Goal: Task Accomplishment & Management: Manage account settings

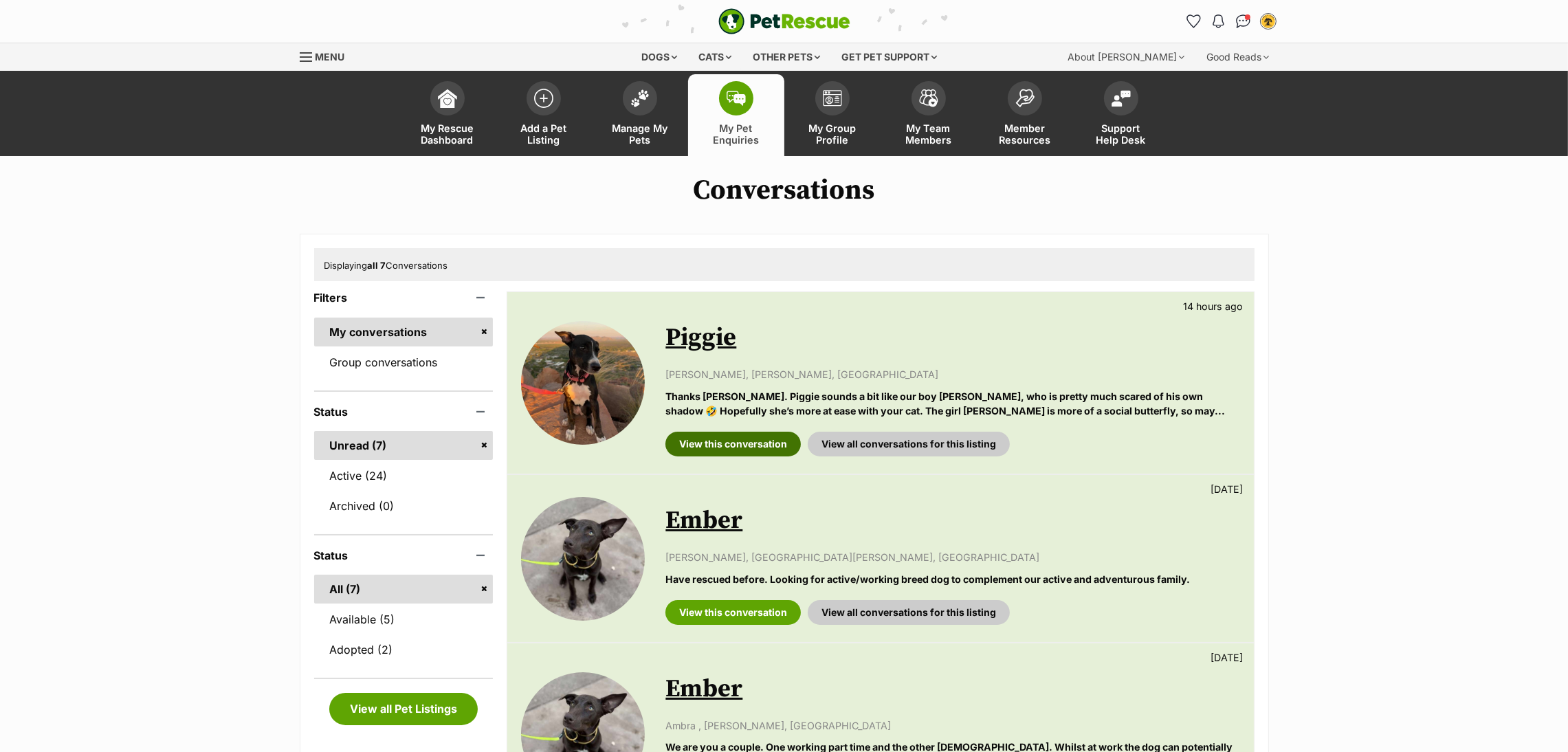
click at [705, 450] on link "View this conversation" at bounding box center [733, 444] width 136 height 25
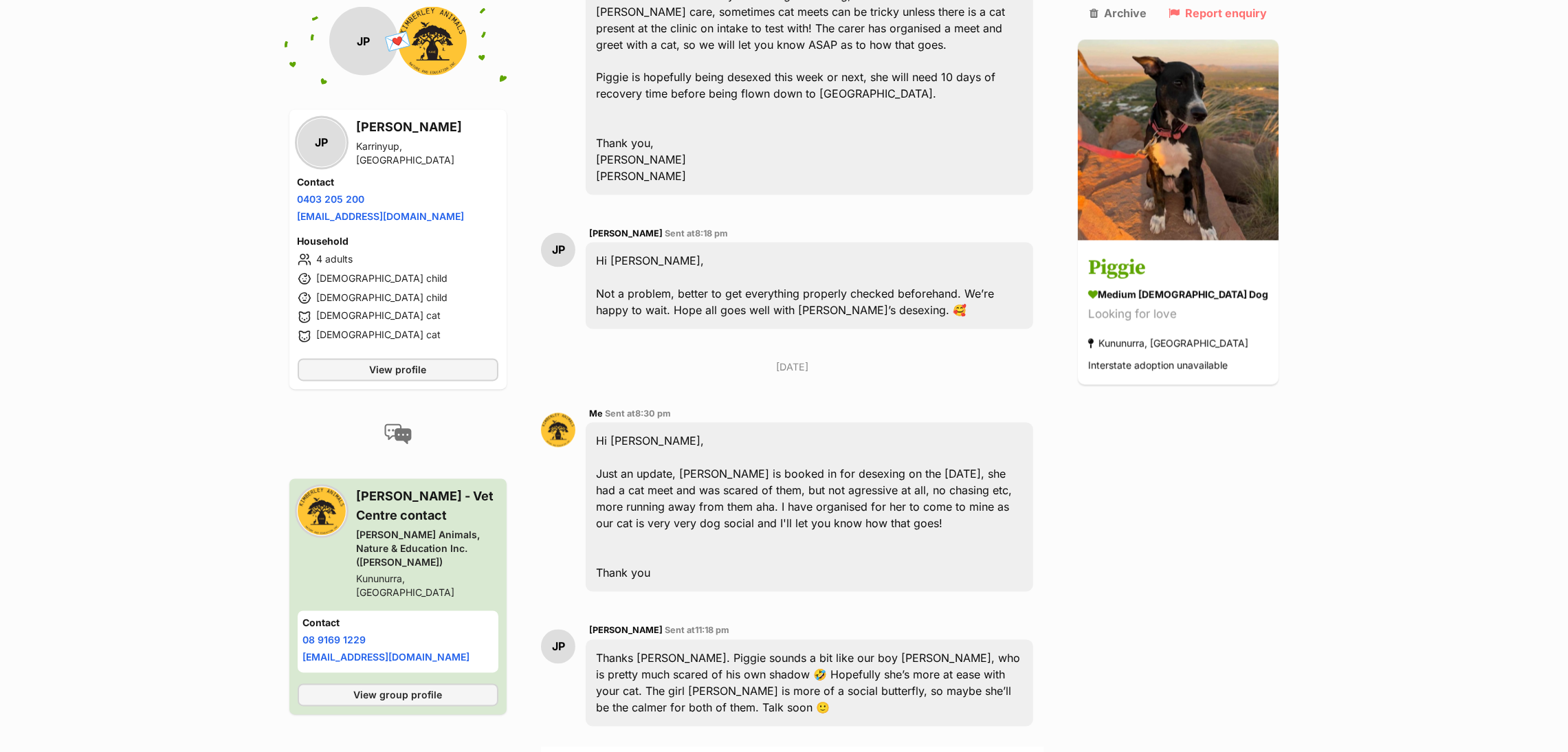
scroll to position [3882, 0]
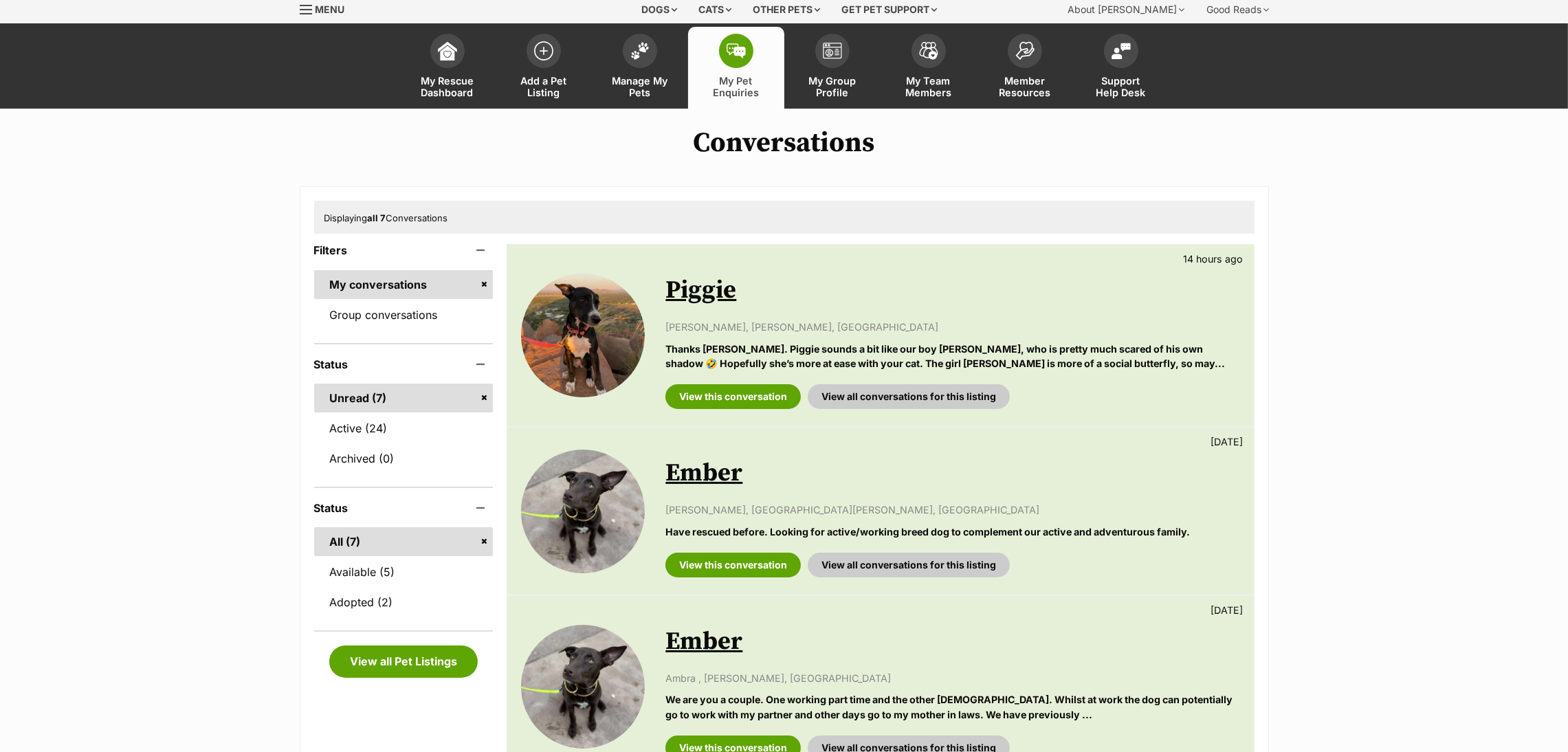
scroll to position [11, 0]
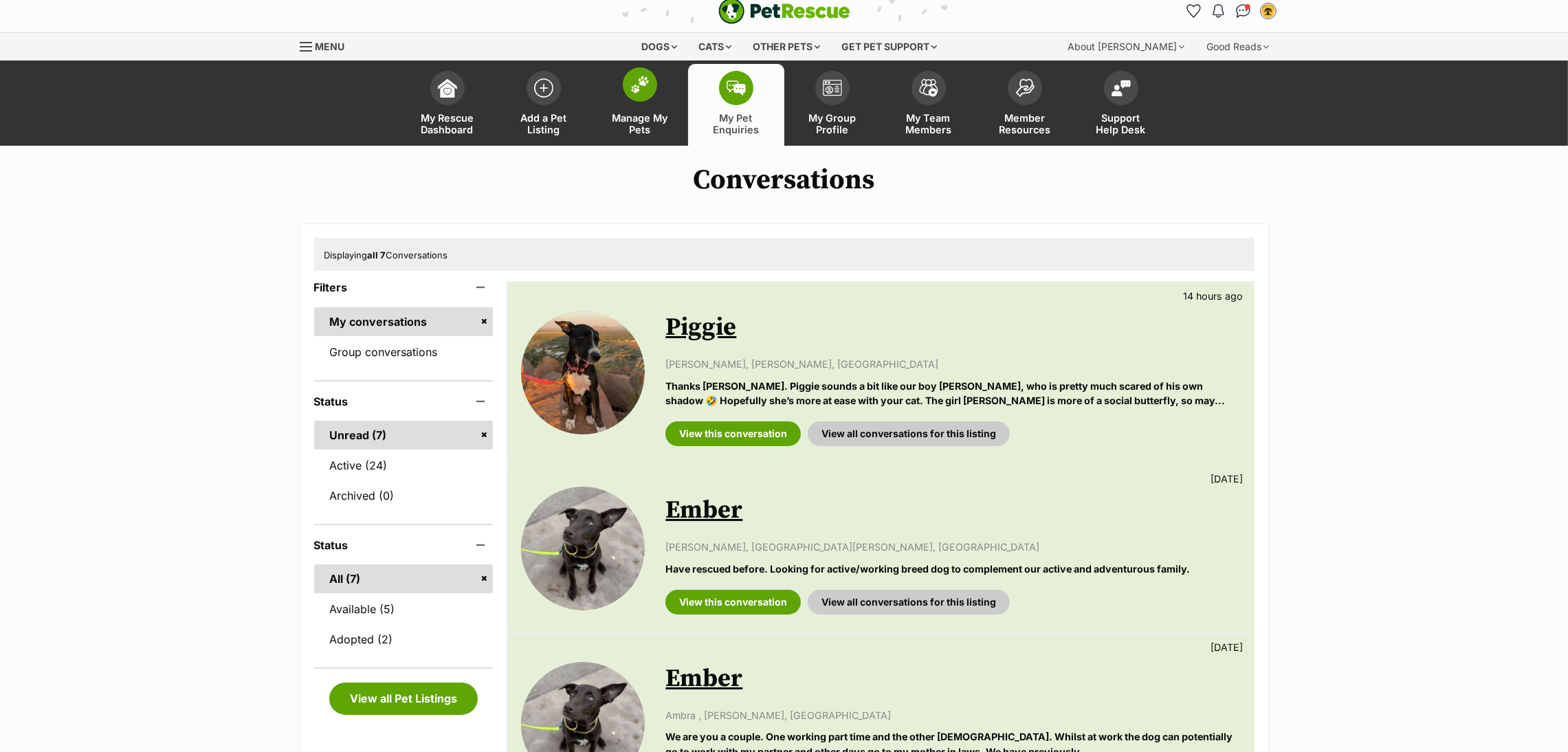
click at [650, 108] on link "Manage My Pets" at bounding box center [639, 104] width 96 height 82
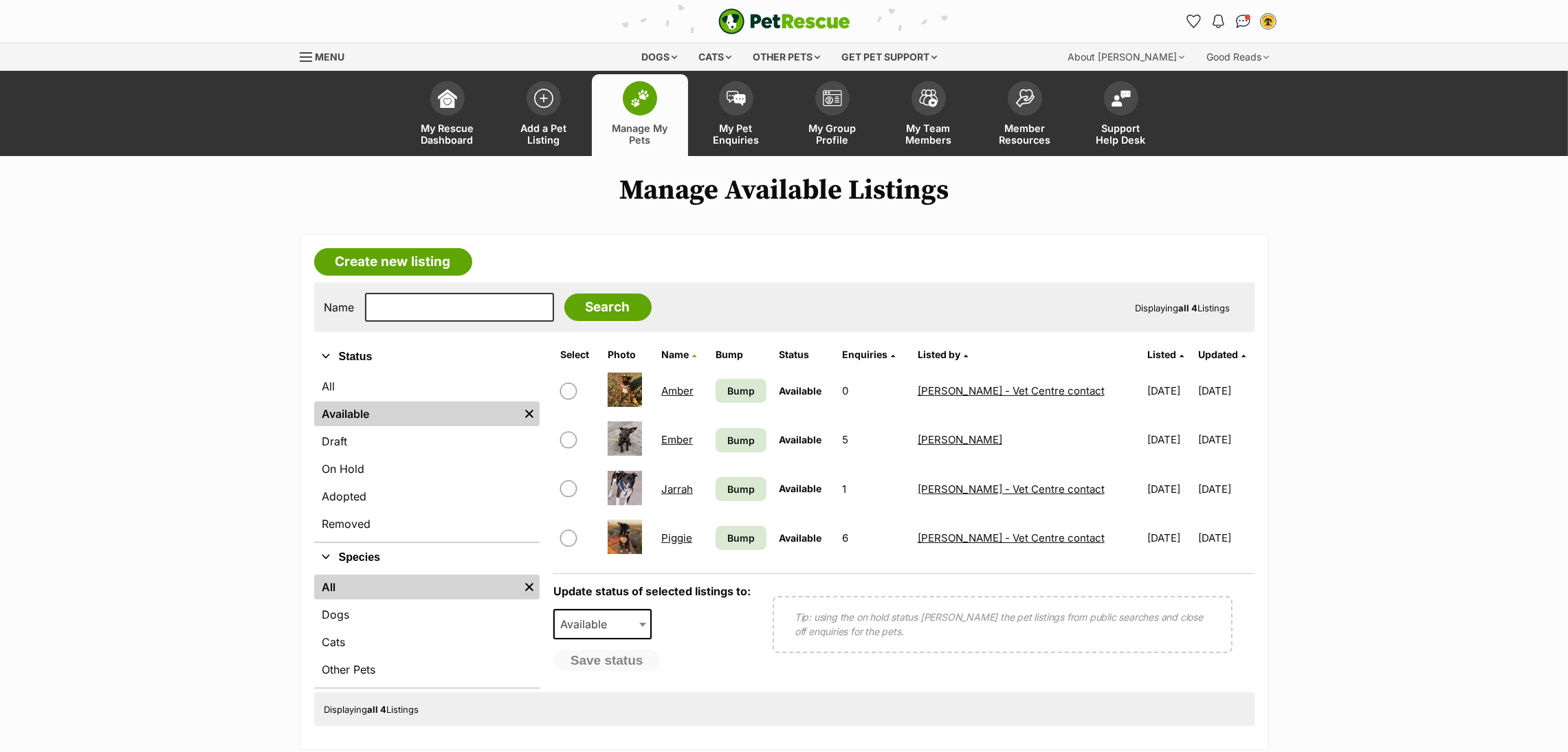
click at [571, 439] on input "checkbox" at bounding box center [568, 440] width 16 height 16
checkbox input "true"
click at [584, 619] on span "Available" at bounding box center [588, 624] width 66 height 19
select select "rehomed"
click at [593, 661] on button "Save status" at bounding box center [608, 661] width 108 height 23
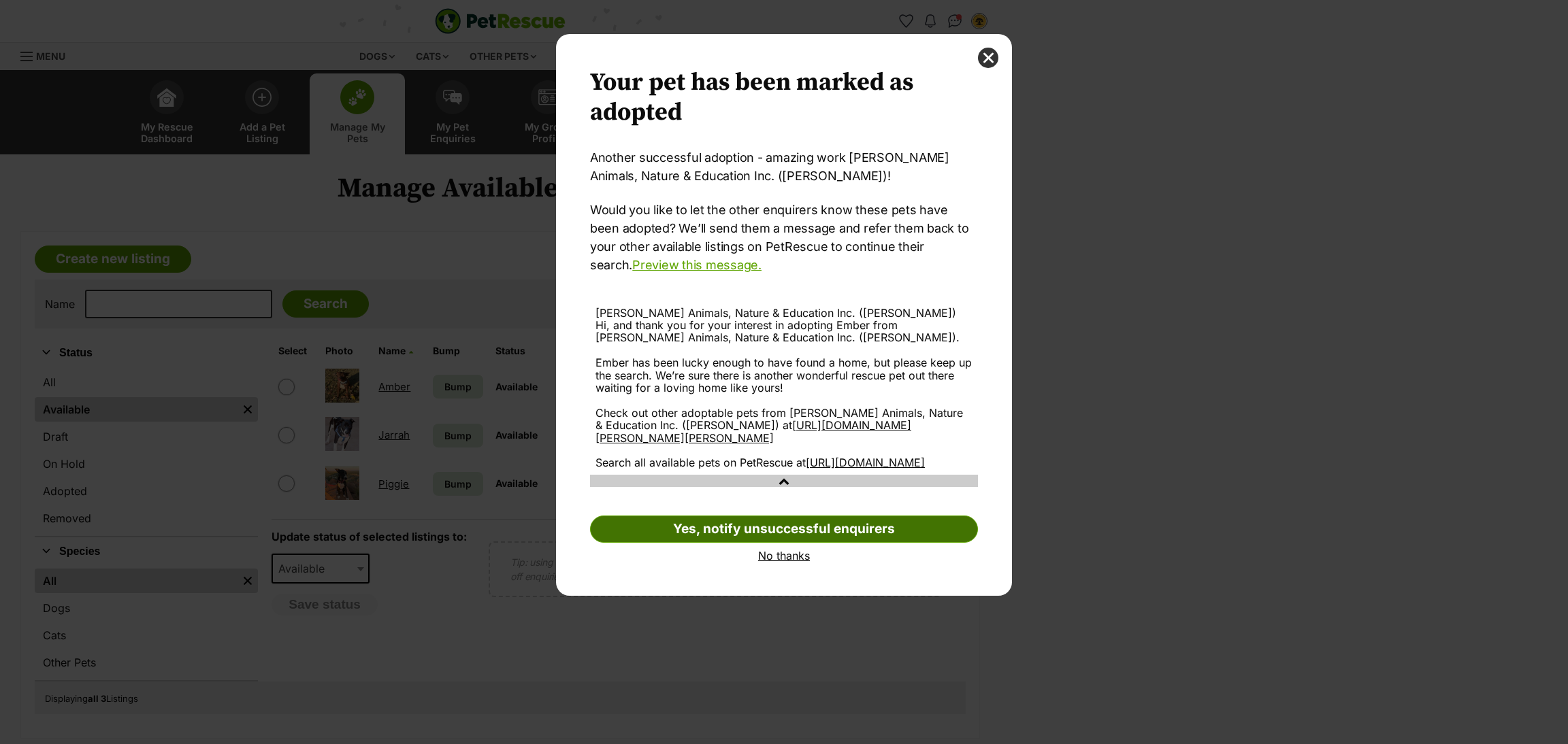
click at [749, 543] on link "Yes, notify unsuccessful enquirers" at bounding box center [784, 530] width 388 height 27
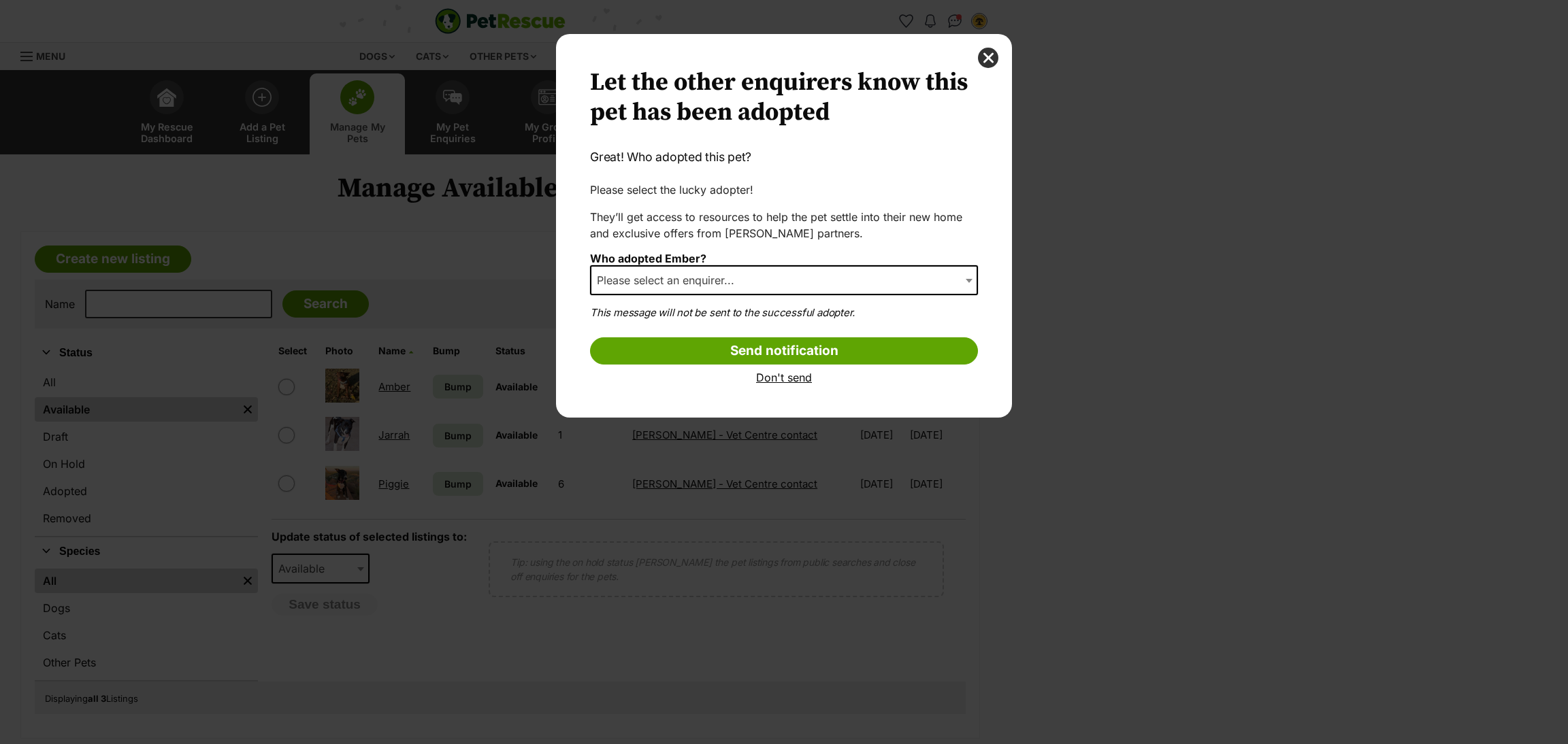
click at [717, 274] on span "Please select an enquirer..." at bounding box center [670, 280] width 157 height 19
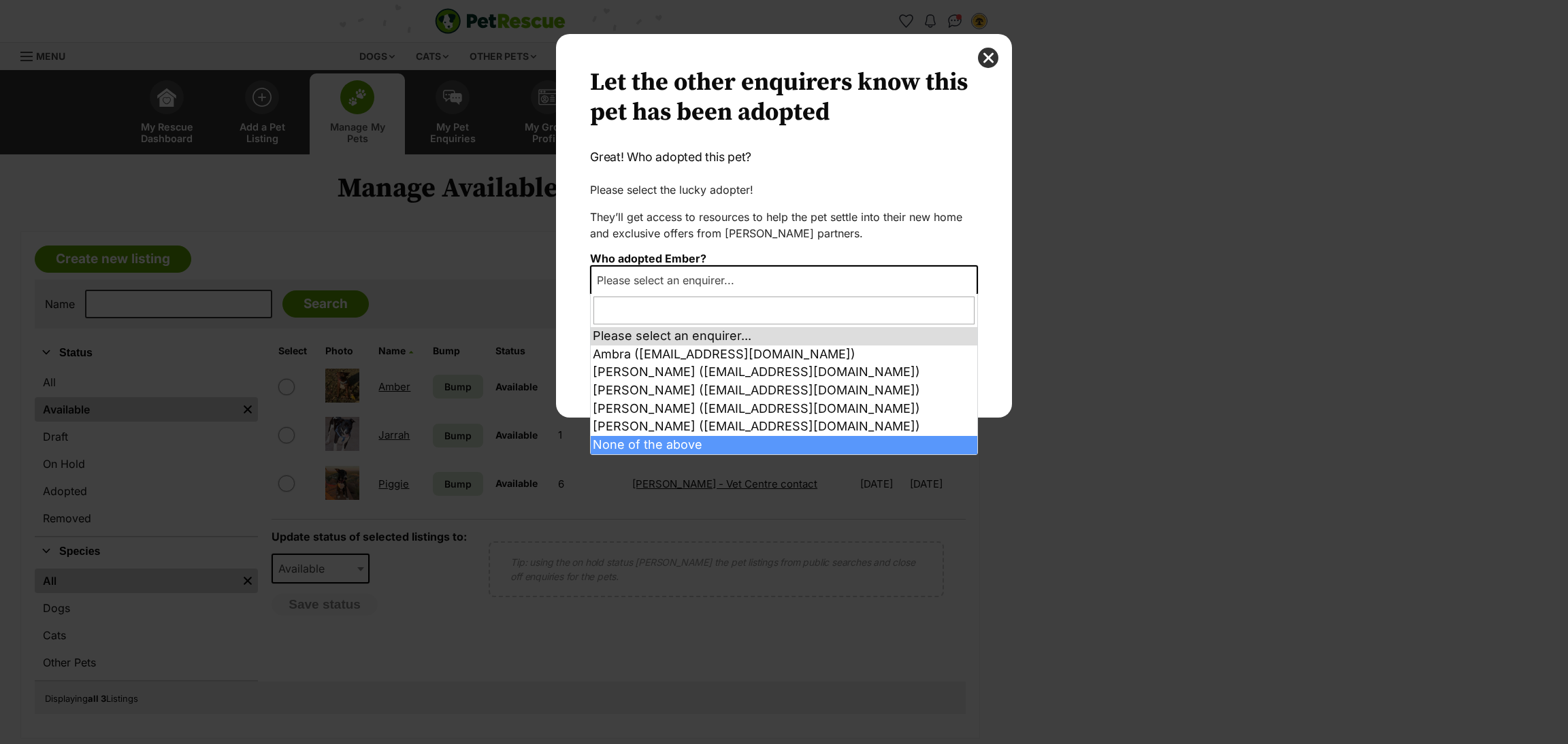
select select "other"
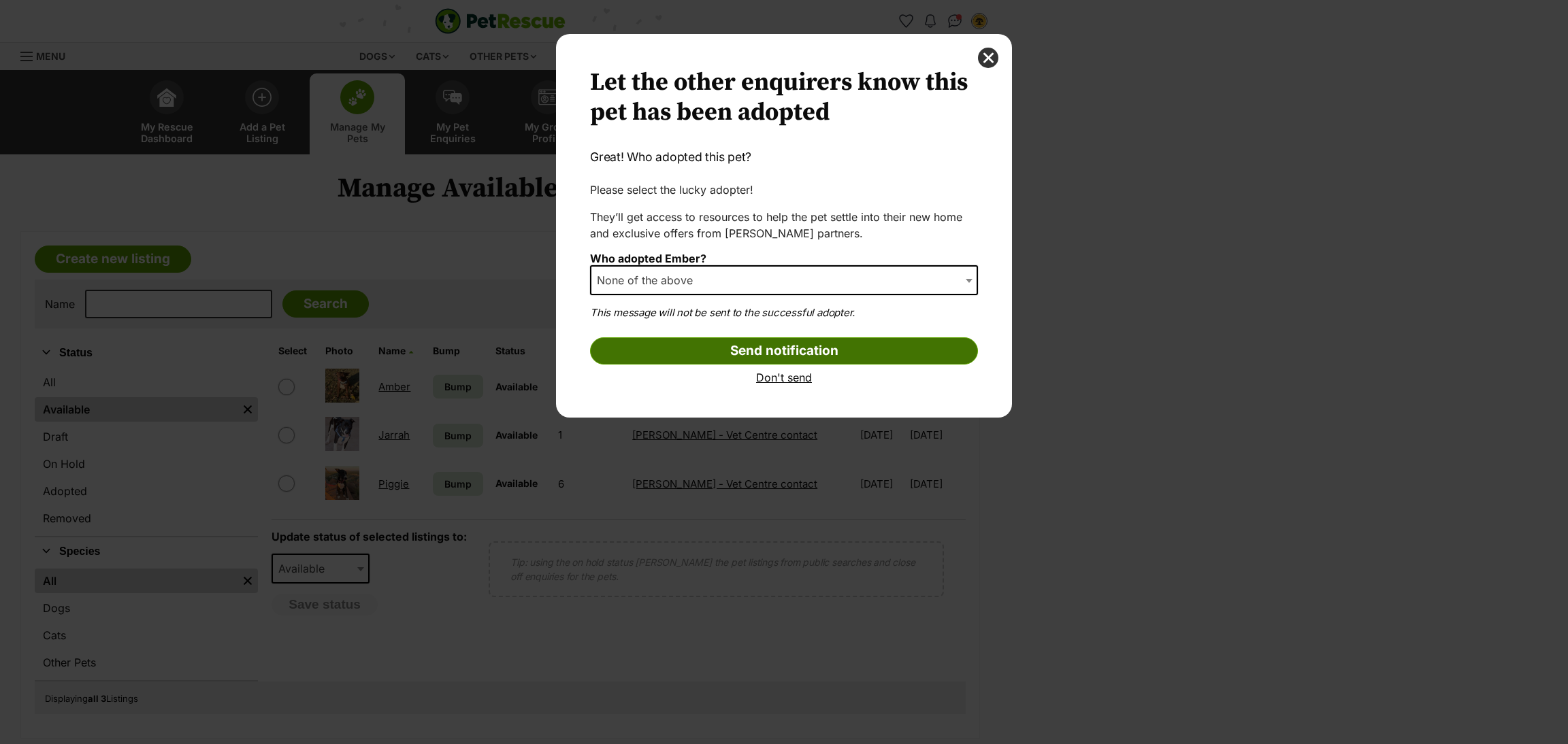
click at [677, 352] on input "Send notification" at bounding box center [784, 351] width 388 height 27
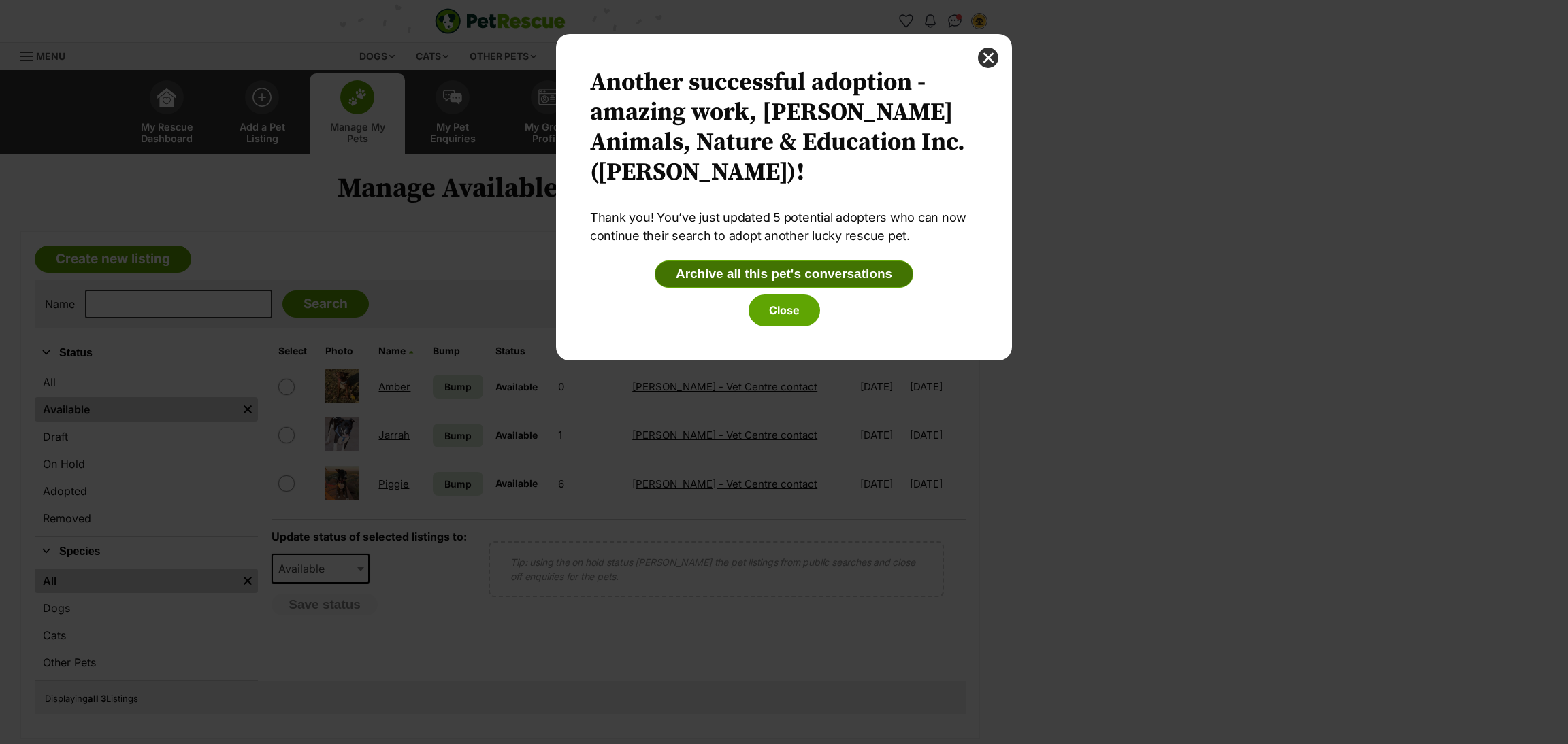
click at [792, 266] on button "Archive all this pet's conversations" at bounding box center [784, 274] width 259 height 27
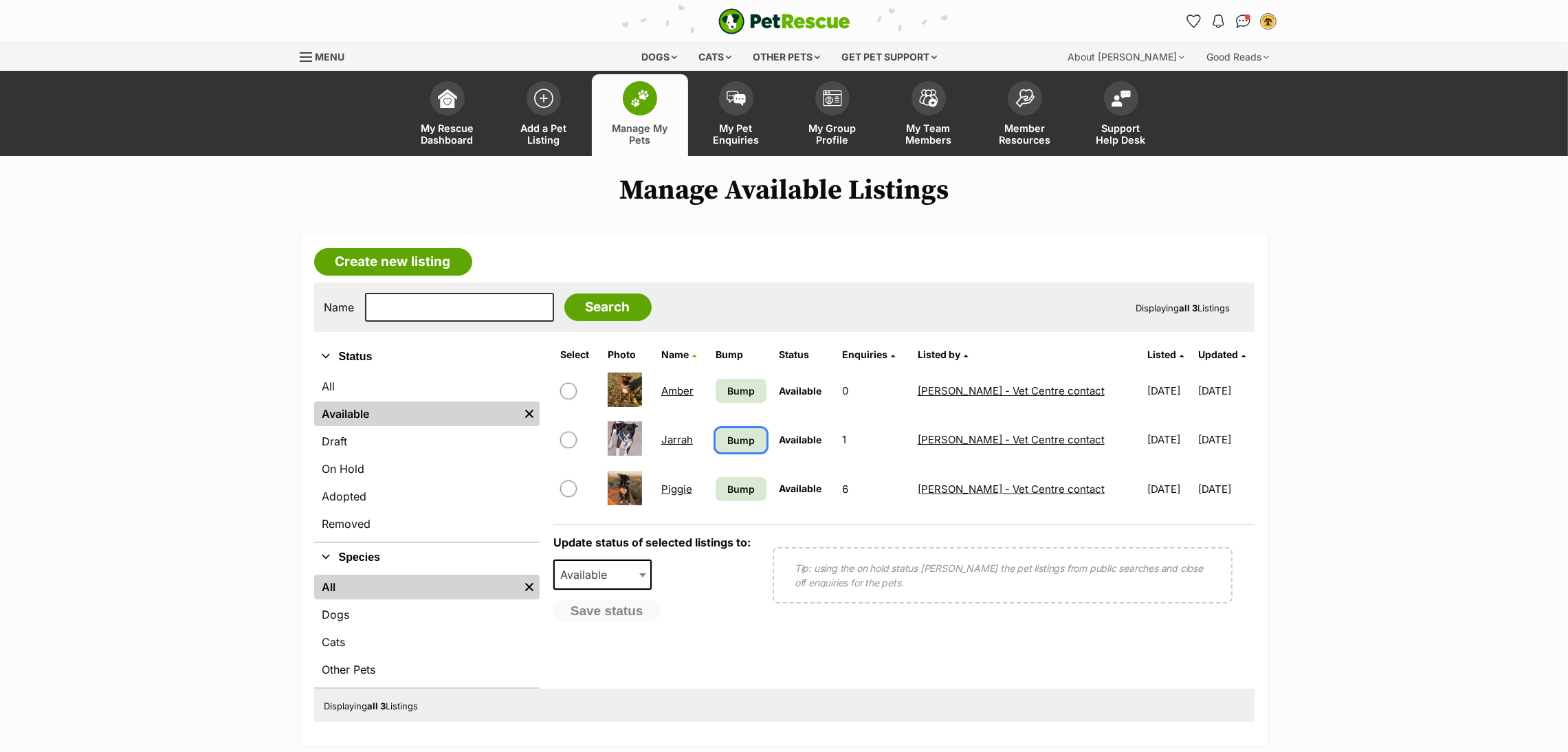
click at [744, 437] on span "Bump" at bounding box center [741, 441] width 27 height 15
click at [370, 256] on link "Create new listing" at bounding box center [394, 262] width 158 height 27
